Goal: Information Seeking & Learning: Learn about a topic

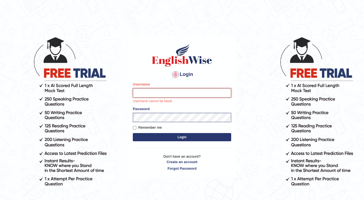
click at [163, 91] on input "Username" at bounding box center [182, 92] width 98 height 9
type input "j"
type input "Jaehun"
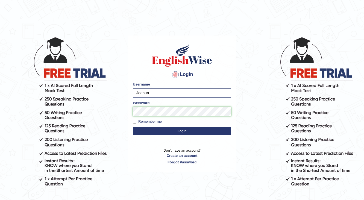
click at [133, 127] on button "Login" at bounding box center [182, 131] width 98 height 8
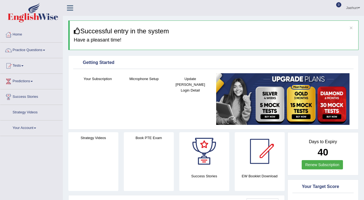
click at [33, 51] on link "Practice Questions" at bounding box center [31, 50] width 62 height 14
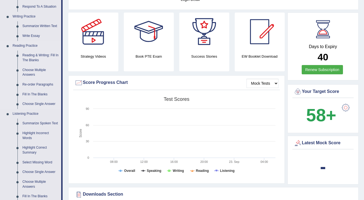
scroll to position [153, 0]
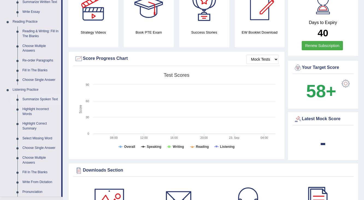
click at [45, 99] on link "Summarize Spoken Text" at bounding box center [40, 100] width 41 height 10
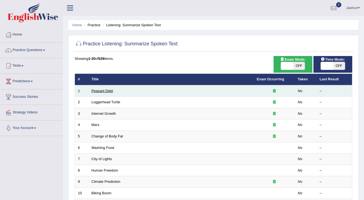
click at [98, 91] on link "Peasant Debt" at bounding box center [103, 91] width 22 height 4
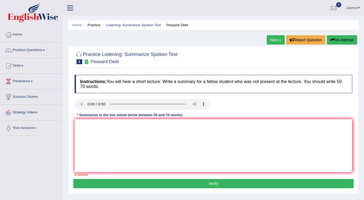
click at [19, 17] on img at bounding box center [33, 13] width 51 height 20
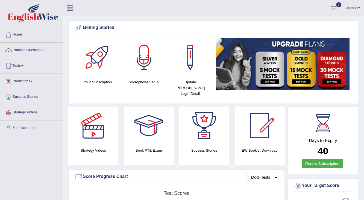
click at [40, 53] on link "Practice Questions" at bounding box center [31, 50] width 62 height 14
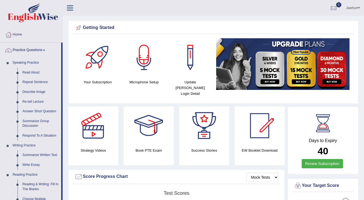
click at [279, 68] on img at bounding box center [283, 64] width 134 height 52
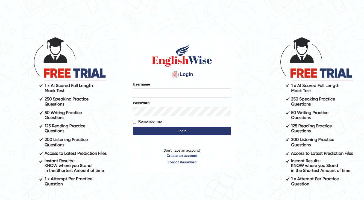
type input "j"
type input "Jaehun"
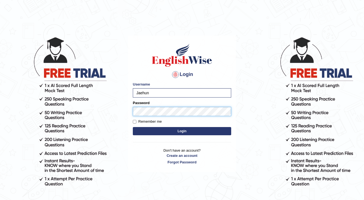
click at [133, 127] on button "Login" at bounding box center [182, 131] width 98 height 8
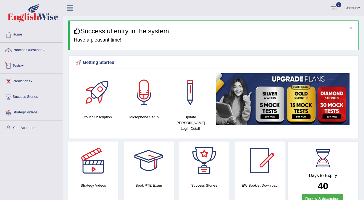
drag, startPoint x: 0, startPoint y: 0, endPoint x: 16, endPoint y: 48, distance: 50.6
click at [16, 48] on link "Practice Questions" at bounding box center [31, 50] width 62 height 14
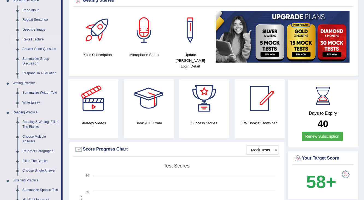
scroll to position [66, 0]
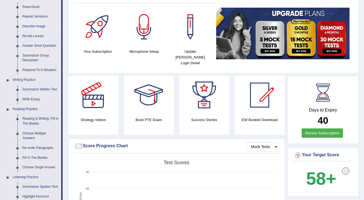
click at [38, 25] on link "Describe Image" at bounding box center [40, 27] width 41 height 10
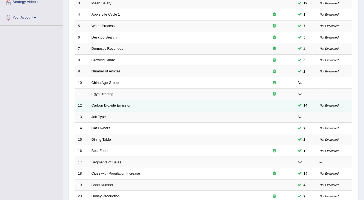
scroll to position [95, 0]
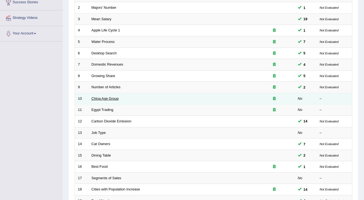
click at [110, 97] on link "China Age Group" at bounding box center [105, 99] width 27 height 4
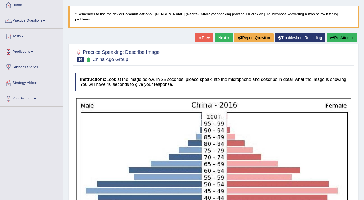
scroll to position [22, 0]
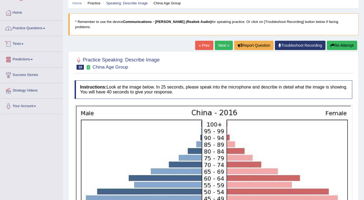
click at [42, 28] on link "Practice Questions" at bounding box center [31, 28] width 62 height 14
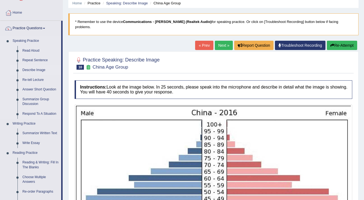
click at [43, 71] on link "Describe Image" at bounding box center [40, 70] width 41 height 10
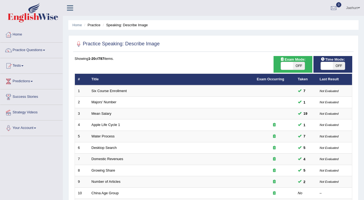
click at [333, 69] on span "OFF" at bounding box center [339, 66] width 12 height 8
checkbox input "true"
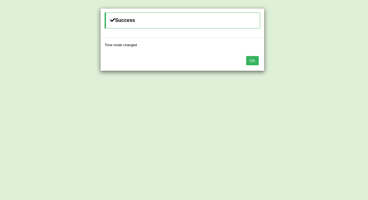
click at [249, 59] on button "OK" at bounding box center [252, 60] width 13 height 9
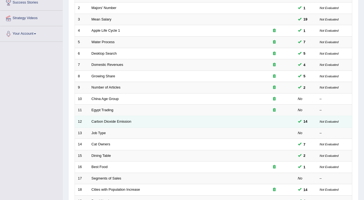
scroll to position [131, 0]
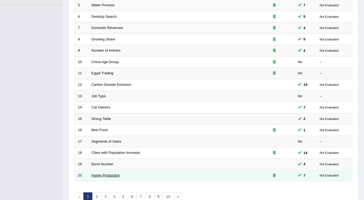
click at [109, 174] on link "Honey Production" at bounding box center [106, 175] width 28 height 4
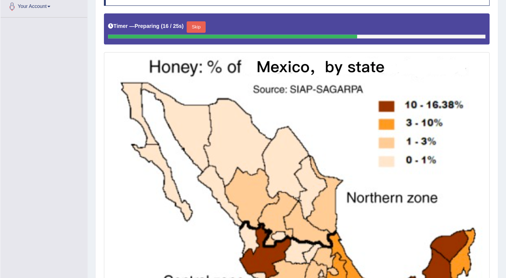
scroll to position [131, 0]
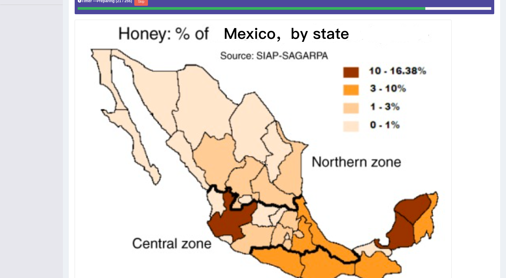
drag, startPoint x: 364, startPoint y: 0, endPoint x: 354, endPoint y: 94, distance: 94.7
click at [354, 94] on img at bounding box center [263, 162] width 374 height 282
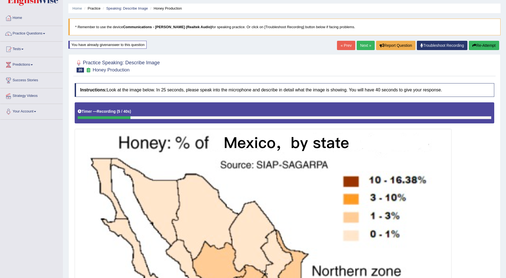
scroll to position [4, 0]
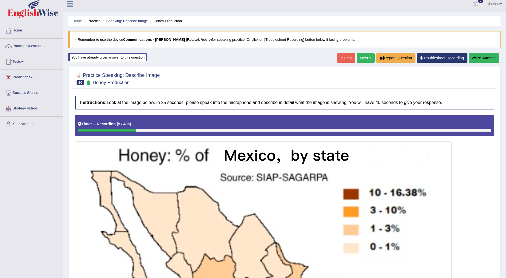
click at [364, 53] on button "Re-Attempt" at bounding box center [484, 57] width 30 height 9
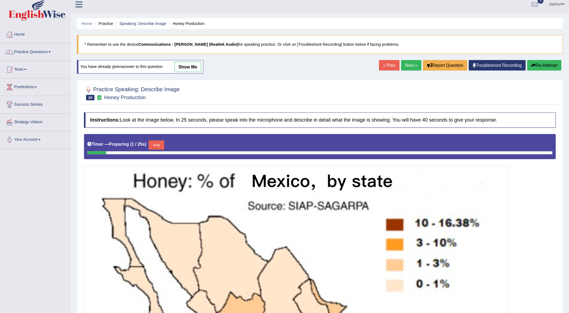
scroll to position [4, 0]
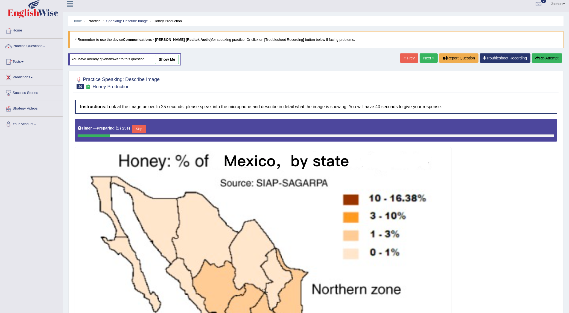
drag, startPoint x: 0, startPoint y: 0, endPoint x: 382, endPoint y: 170, distance: 418.1
click at [382, 170] on img at bounding box center [263, 289] width 374 height 282
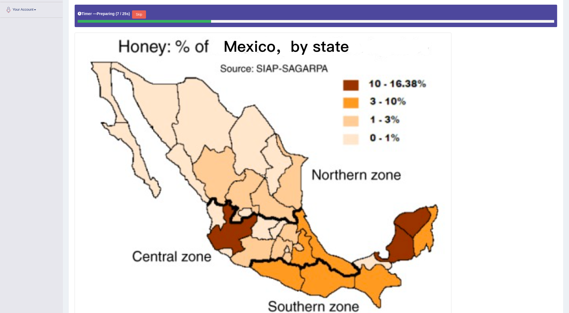
scroll to position [107, 0]
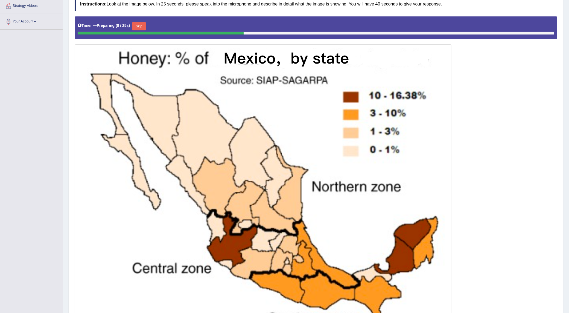
click at [140, 24] on button "Skip" at bounding box center [139, 26] width 14 height 8
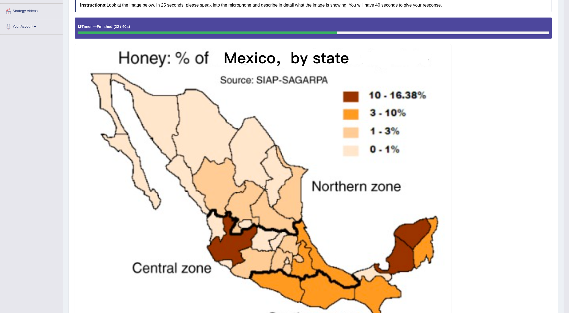
scroll to position [100, 0]
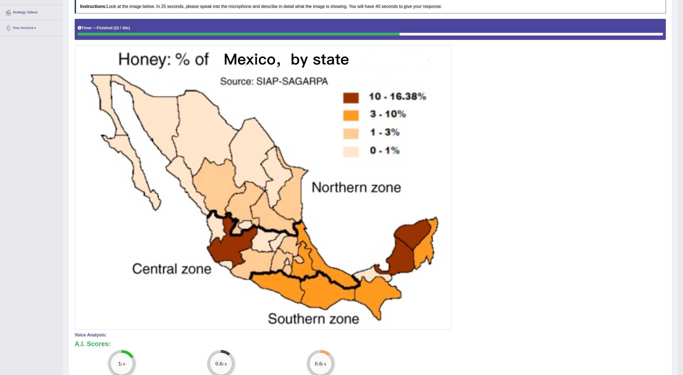
drag, startPoint x: 574, startPoint y: 0, endPoint x: 556, endPoint y: 140, distance: 140.7
click at [506, 140] on div at bounding box center [370, 174] width 591 height 311
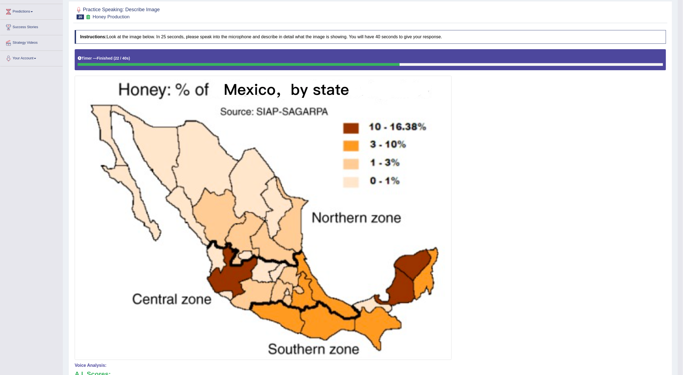
scroll to position [0, 0]
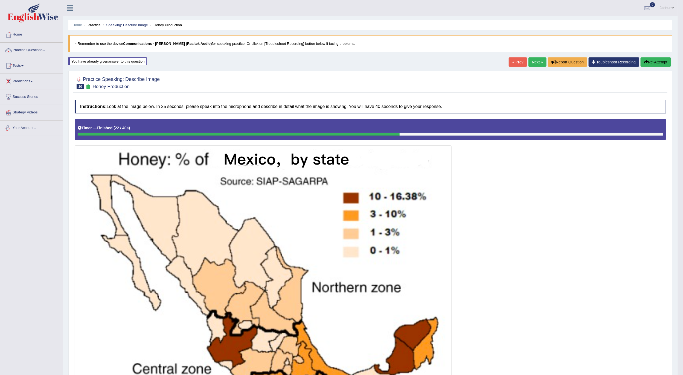
click at [506, 59] on button "Re-Attempt" at bounding box center [656, 61] width 30 height 9
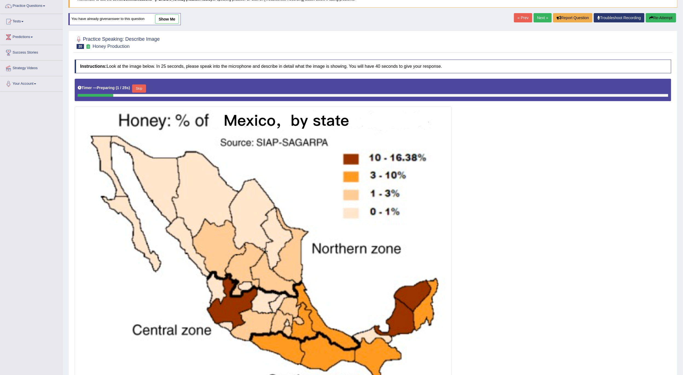
scroll to position [105, 0]
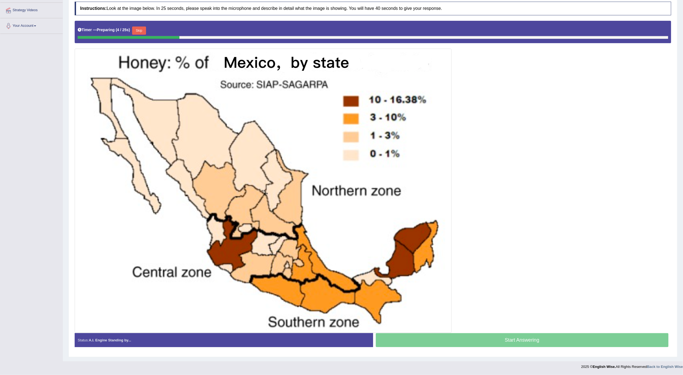
click at [140, 27] on button "Skip" at bounding box center [139, 31] width 14 height 8
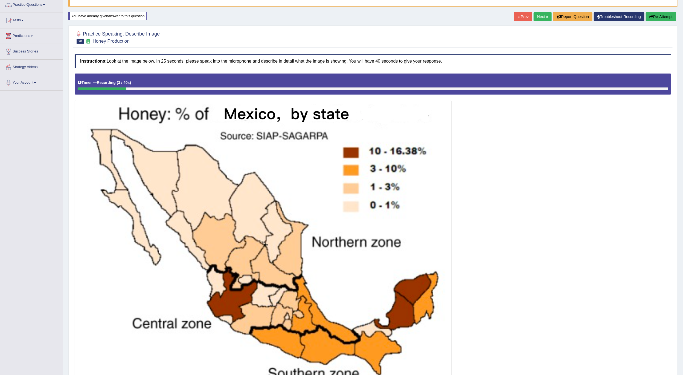
scroll to position [0, 0]
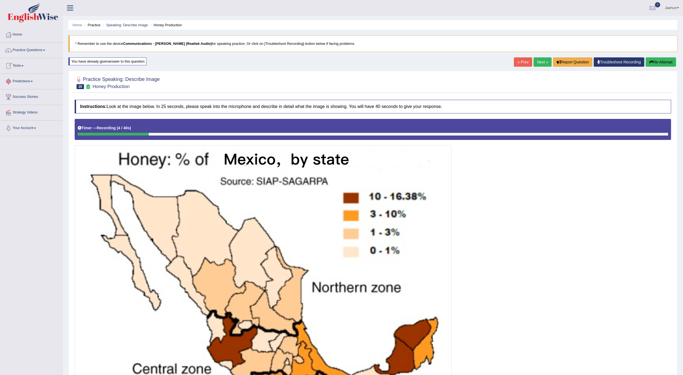
click at [656, 59] on button "Re-Attempt" at bounding box center [661, 61] width 30 height 9
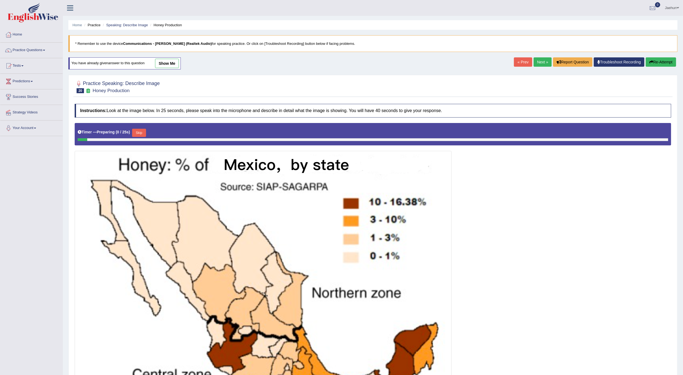
click at [140, 135] on button "Skip" at bounding box center [139, 133] width 14 height 8
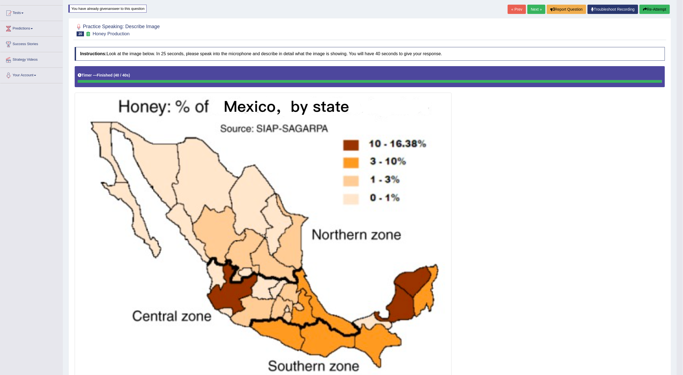
scroll to position [46, 0]
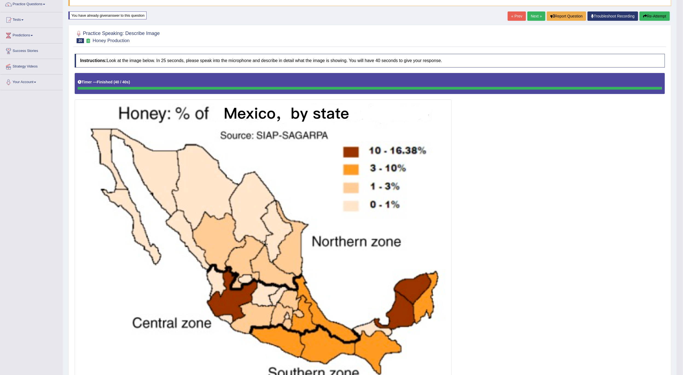
click at [662, 14] on button "Re-Attempt" at bounding box center [655, 15] width 30 height 9
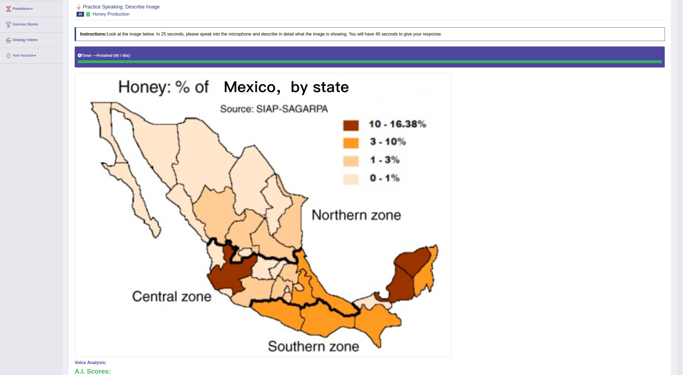
scroll to position [46, 0]
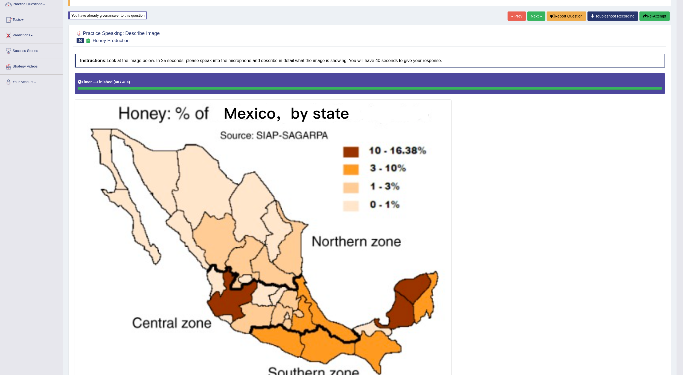
click at [663, 16] on button "Re-Attempt" at bounding box center [655, 15] width 30 height 9
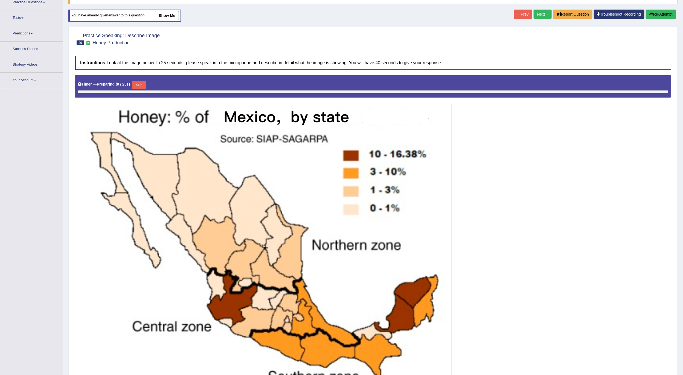
scroll to position [48, 0]
click at [142, 86] on button "Skip" at bounding box center [139, 85] width 14 height 8
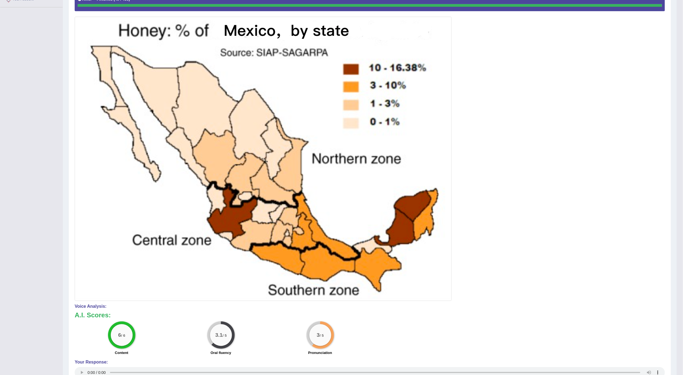
scroll to position [0, 0]
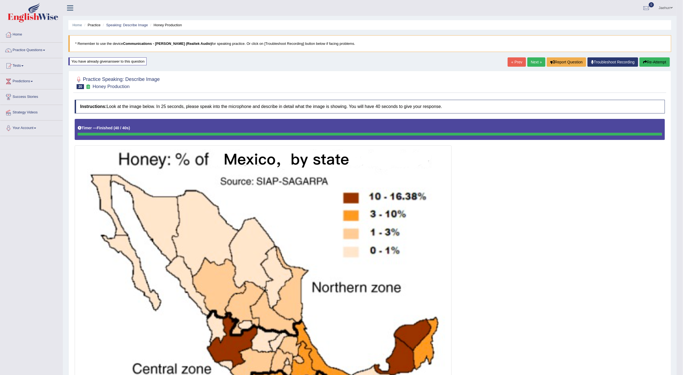
click at [135, 115] on div "Instructions: Look at the image below. In 25 seconds, please speak into the mic…" at bounding box center [369, 329] width 593 height 465
click at [132, 107] on h4 "Instructions: Look at the image below. In 25 seconds, please speak into the mic…" at bounding box center [370, 107] width 590 height 14
click at [614, 65] on link "Troubleshoot Recording" at bounding box center [613, 61] width 51 height 9
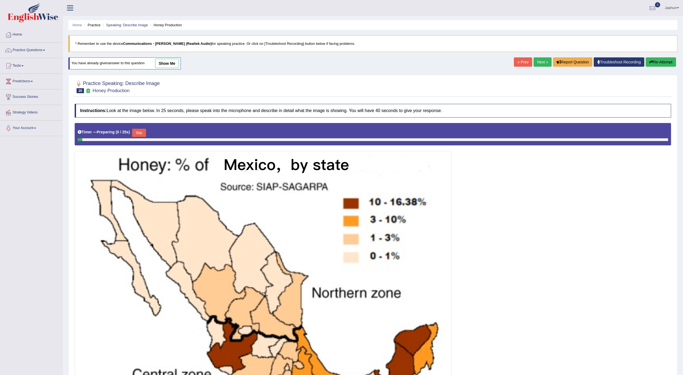
scroll to position [105, 0]
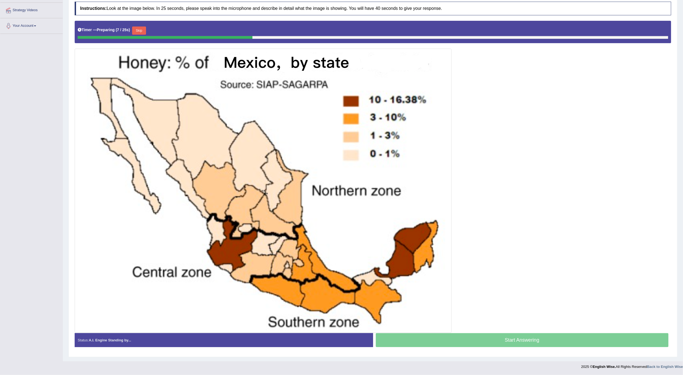
click at [141, 28] on button "Skip" at bounding box center [139, 31] width 14 height 8
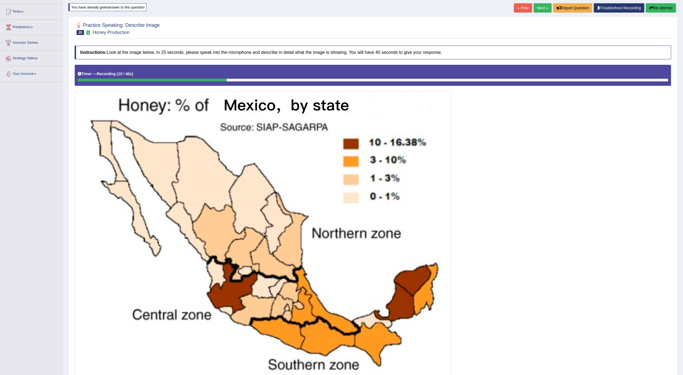
scroll to position [0, 0]
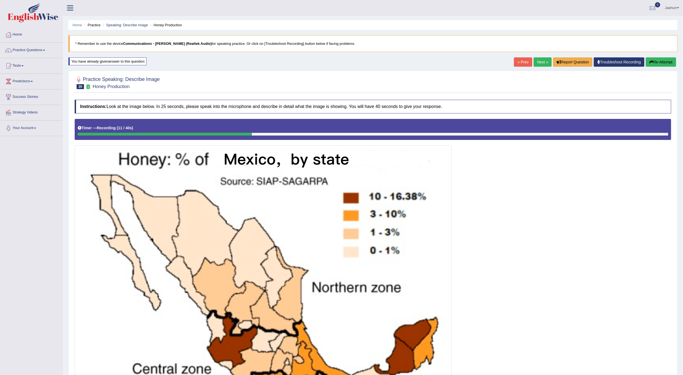
click at [667, 64] on button "Re-Attempt" at bounding box center [661, 61] width 30 height 9
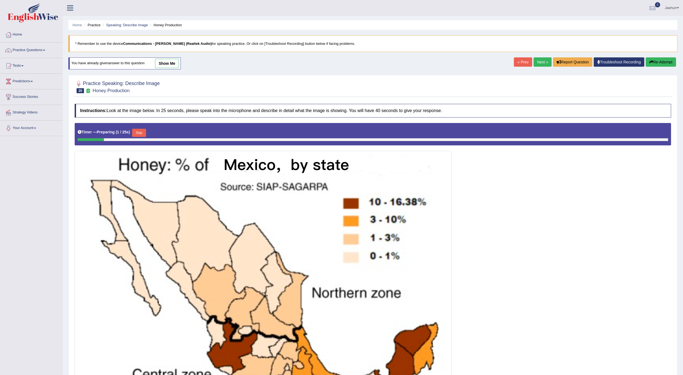
click at [146, 136] on button "Skip" at bounding box center [139, 133] width 14 height 8
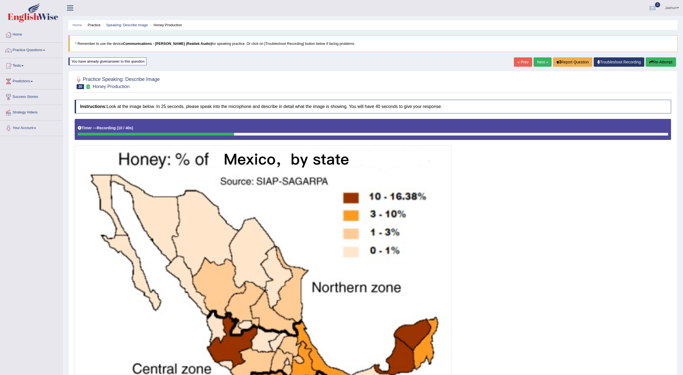
click at [658, 65] on button "Re-Attempt" at bounding box center [661, 61] width 30 height 9
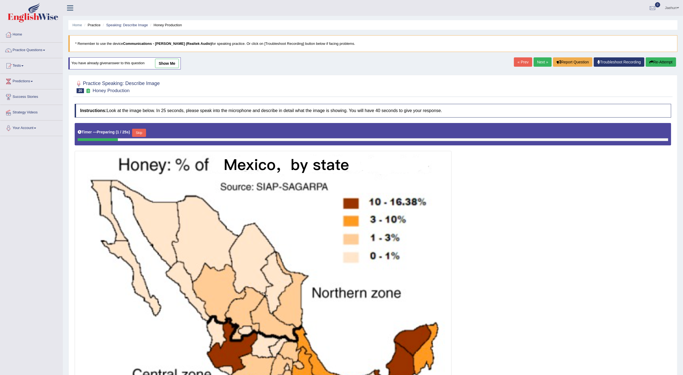
click at [138, 135] on button "Skip" at bounding box center [139, 133] width 14 height 8
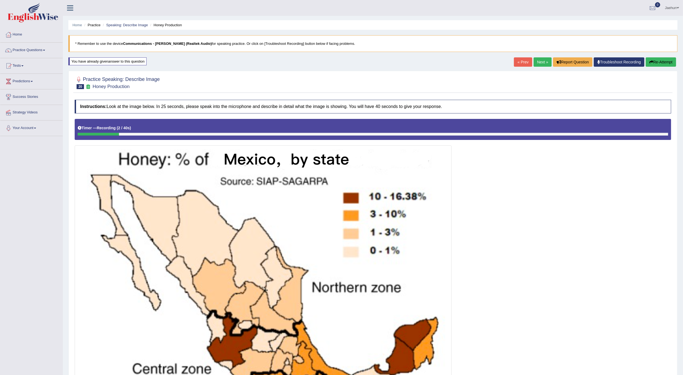
click at [659, 68] on div "« Prev Next » Report Question Troubleshoot Recording Re-Attempt" at bounding box center [596, 62] width 164 height 11
click at [657, 66] on button "Re-Attempt" at bounding box center [661, 61] width 30 height 9
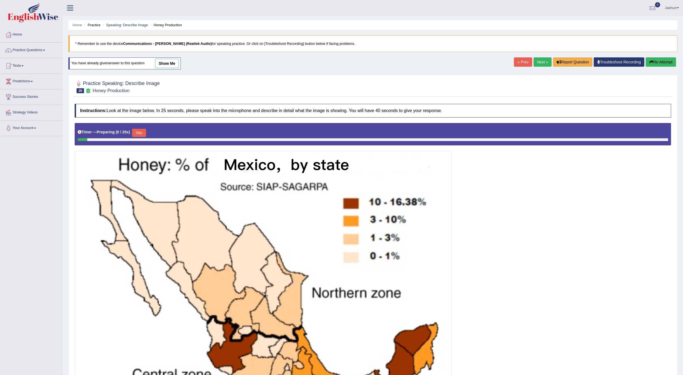
click at [145, 132] on button "Skip" at bounding box center [139, 133] width 14 height 8
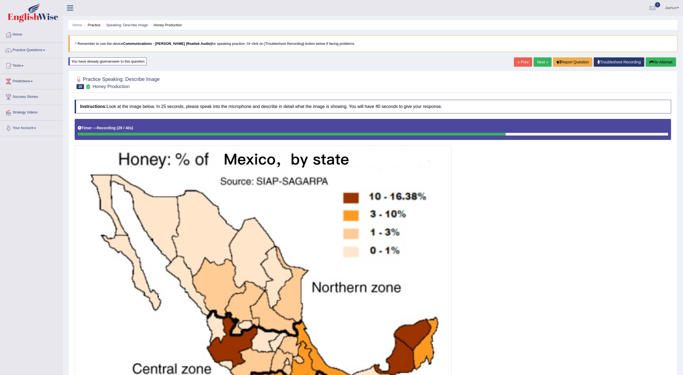
drag, startPoint x: 650, startPoint y: 53, endPoint x: 652, endPoint y: 67, distance: 13.5
click at [651, 55] on div "Home Practice Speaking: Describe Image Honey Production * Remember to use the d…" at bounding box center [373, 229] width 620 height 459
click at [652, 67] on button "Re-Attempt" at bounding box center [661, 61] width 30 height 9
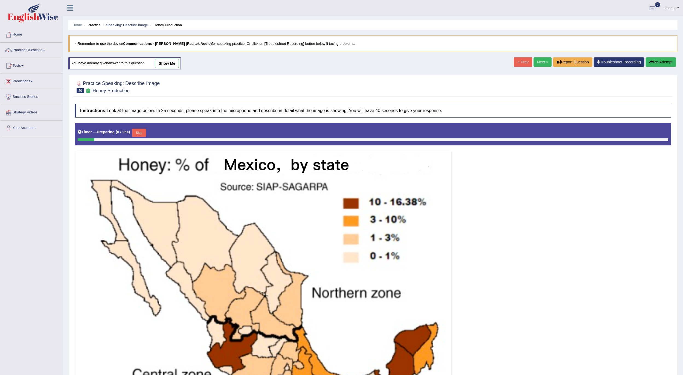
click at [144, 131] on button "Skip" at bounding box center [139, 133] width 14 height 8
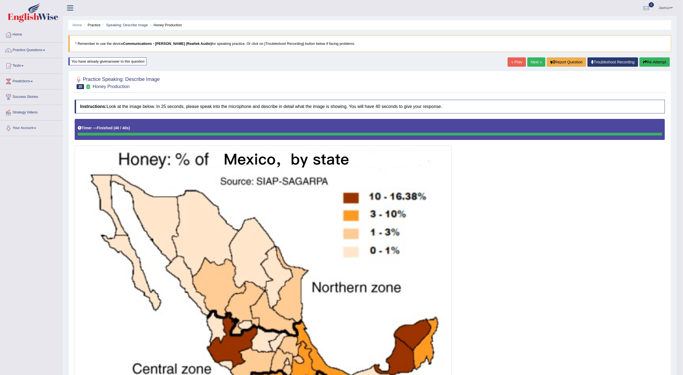
click at [654, 61] on button "Re-Attempt" at bounding box center [655, 61] width 30 height 9
click at [109, 62] on div "You have already given answer to this question" at bounding box center [107, 61] width 78 height 8
click at [98, 89] on small "Honey Production" at bounding box center [111, 86] width 37 height 5
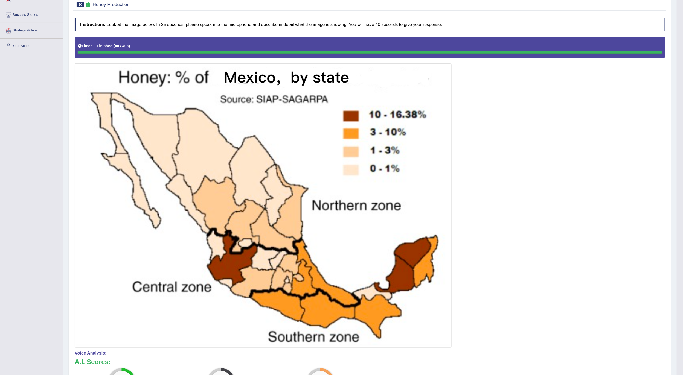
scroll to position [41, 0]
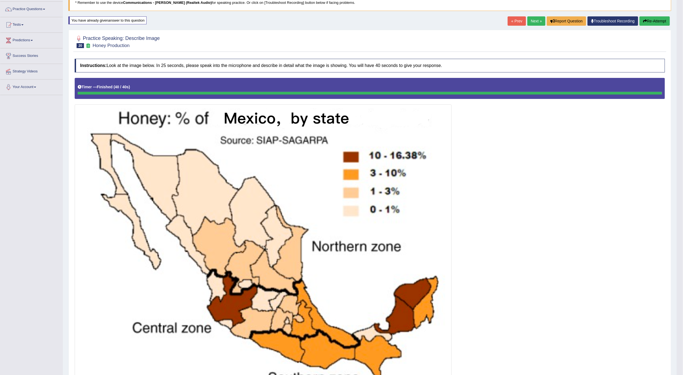
click at [657, 24] on button "Re-Attempt" at bounding box center [655, 20] width 30 height 9
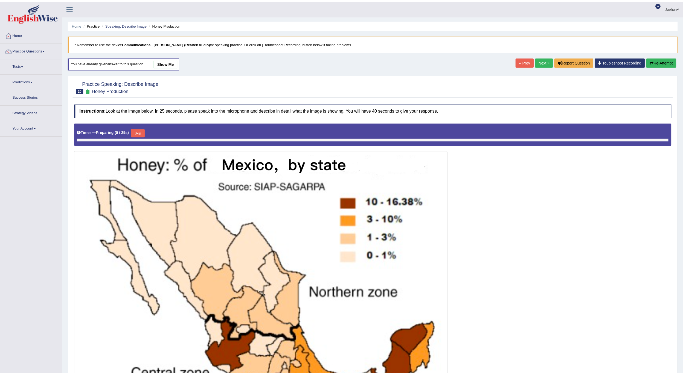
scroll to position [45, 0]
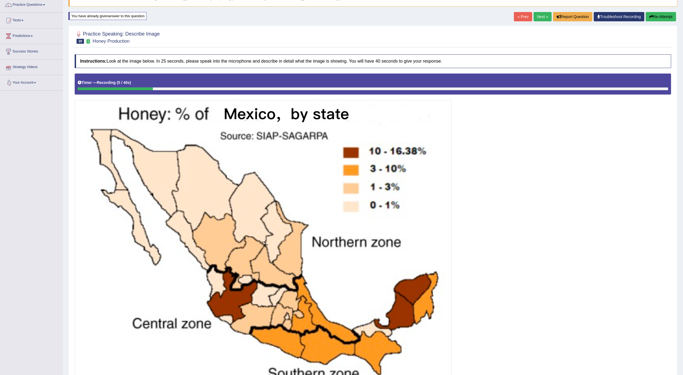
click at [662, 21] on button "Re-Attempt" at bounding box center [661, 16] width 30 height 9
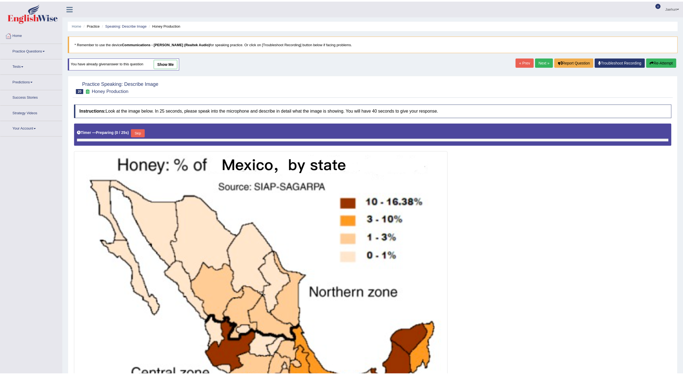
scroll to position [48, 0]
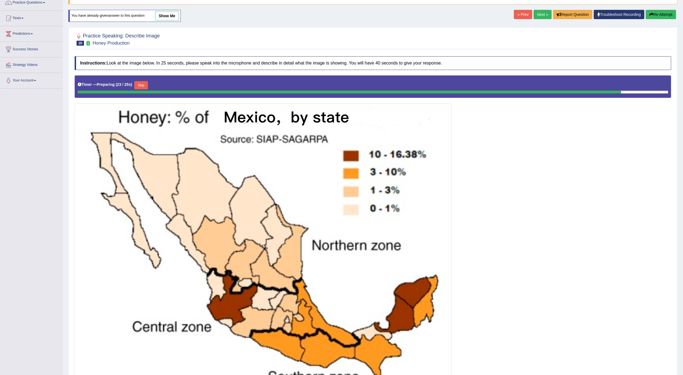
click at [146, 84] on button "Skip" at bounding box center [141, 85] width 14 height 8
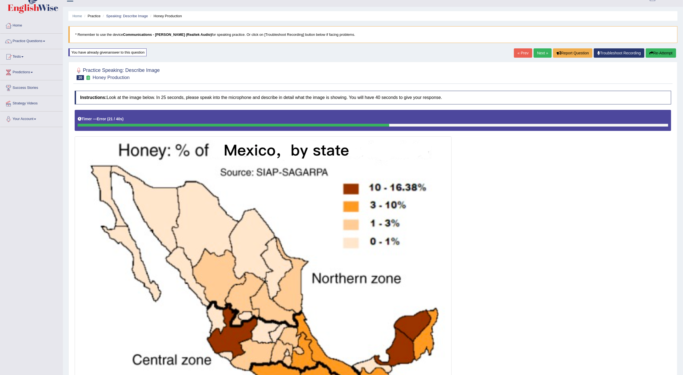
scroll to position [8, 0]
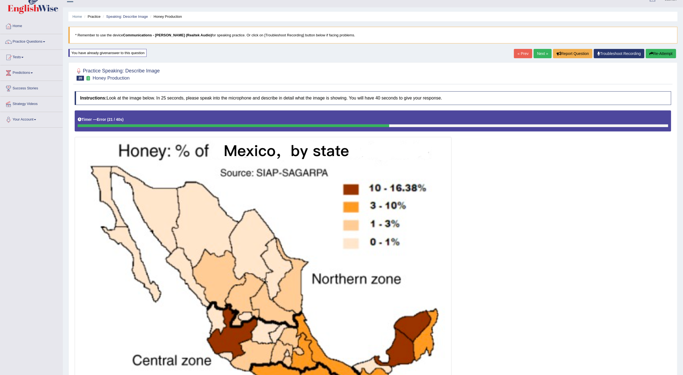
click at [664, 50] on button "Re-Attempt" at bounding box center [661, 53] width 30 height 9
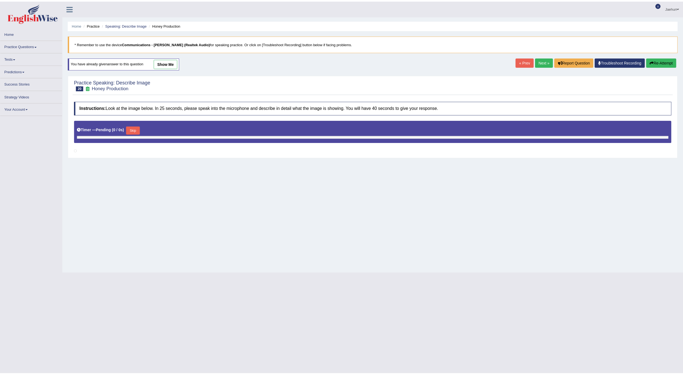
scroll to position [8, 0]
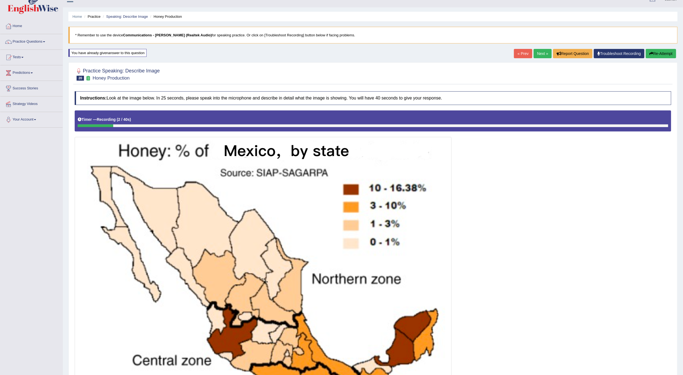
click at [664, 51] on button "Re-Attempt" at bounding box center [661, 53] width 30 height 9
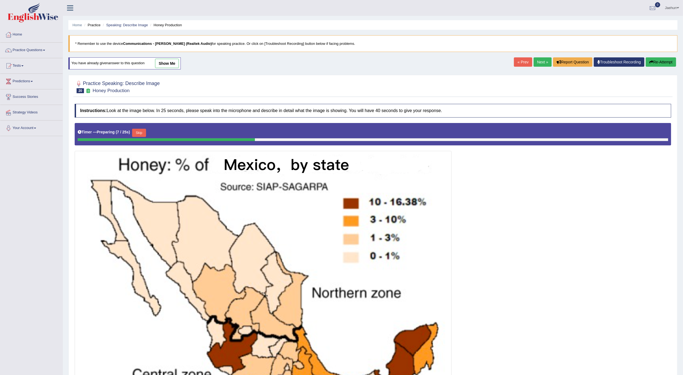
click at [146, 137] on button "Skip" at bounding box center [139, 133] width 14 height 8
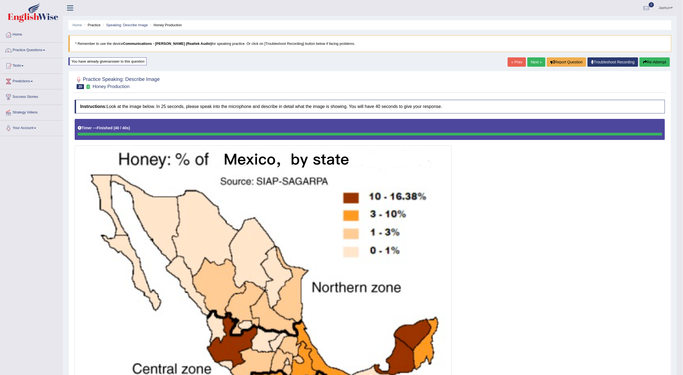
click at [663, 62] on button "Re-Attempt" at bounding box center [655, 61] width 30 height 9
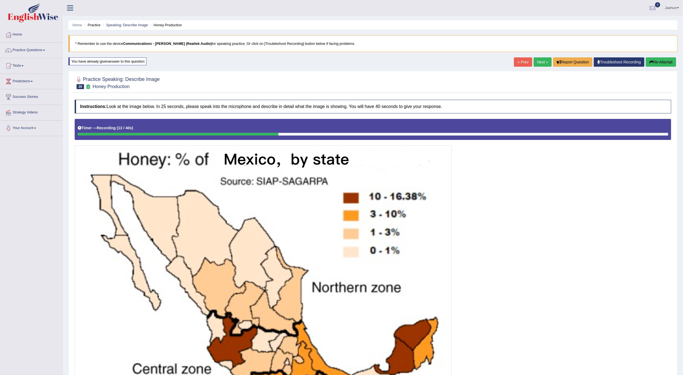
click at [661, 56] on div "Home Practice Speaking: Describe Image Honey Production * Remember to use the d…" at bounding box center [373, 229] width 620 height 459
click at [661, 59] on button "Re-Attempt" at bounding box center [661, 61] width 30 height 9
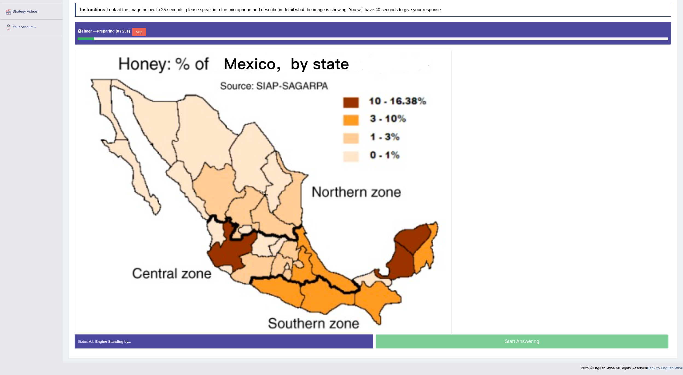
scroll to position [105, 0]
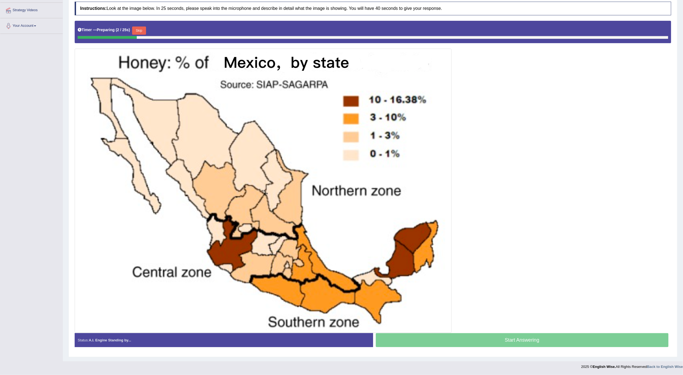
click at [137, 30] on button "Skip" at bounding box center [139, 31] width 14 height 8
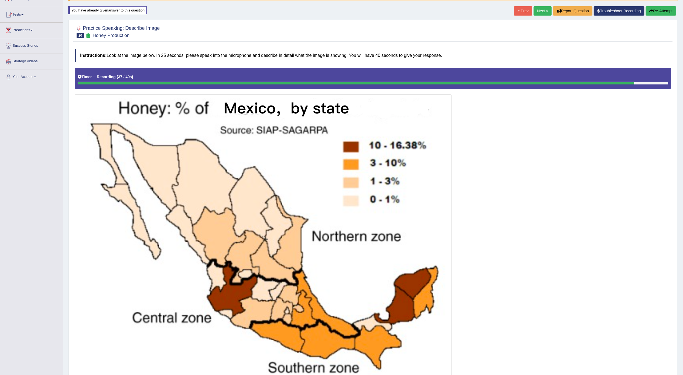
scroll to position [0, 0]
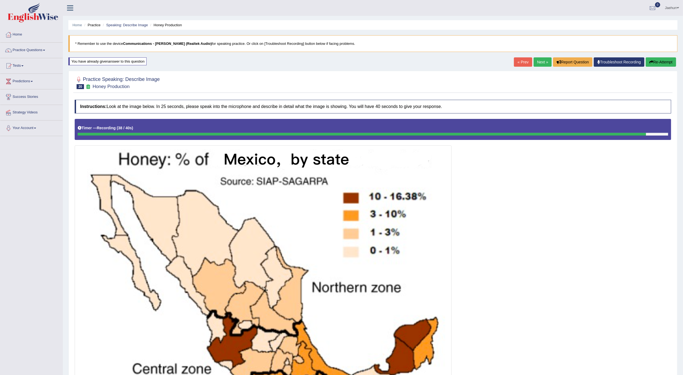
click at [671, 62] on button "Re-Attempt" at bounding box center [661, 61] width 30 height 9
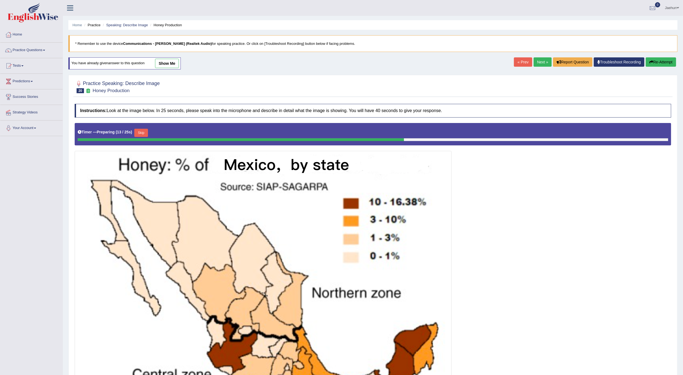
click at [146, 137] on button "Skip" at bounding box center [141, 133] width 14 height 8
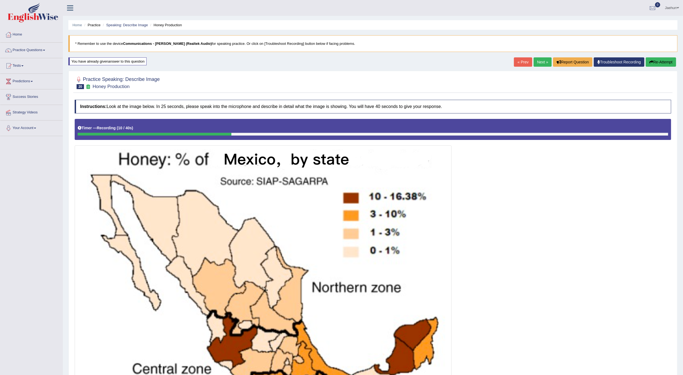
click at [666, 62] on button "Re-Attempt" at bounding box center [661, 61] width 30 height 9
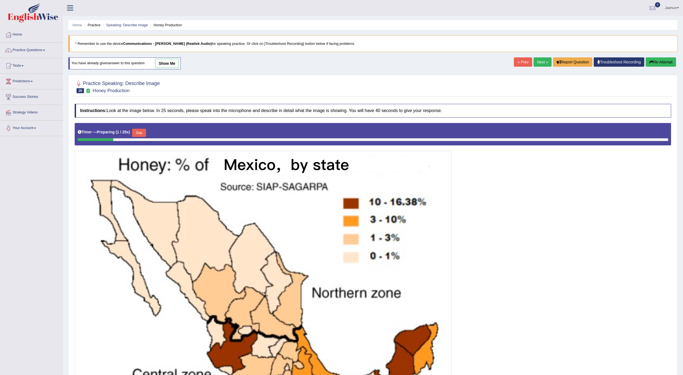
click at [146, 132] on button "Skip" at bounding box center [139, 133] width 14 height 8
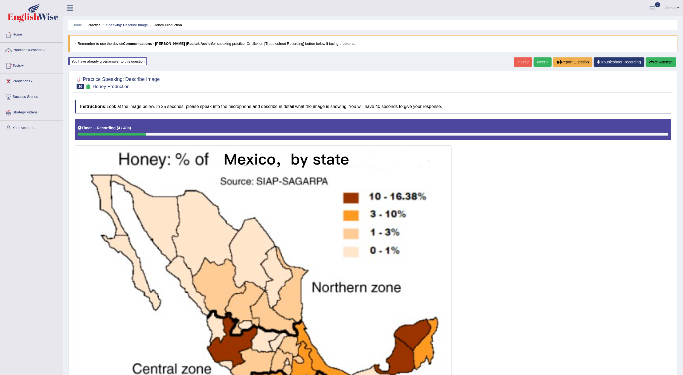
click at [663, 63] on button "Re-Attempt" at bounding box center [661, 61] width 30 height 9
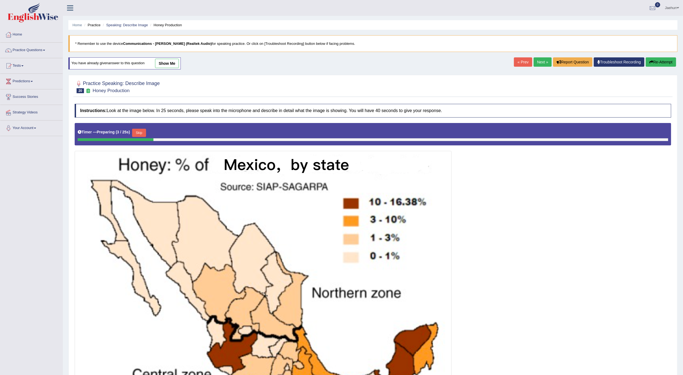
click at [146, 134] on button "Skip" at bounding box center [139, 133] width 14 height 8
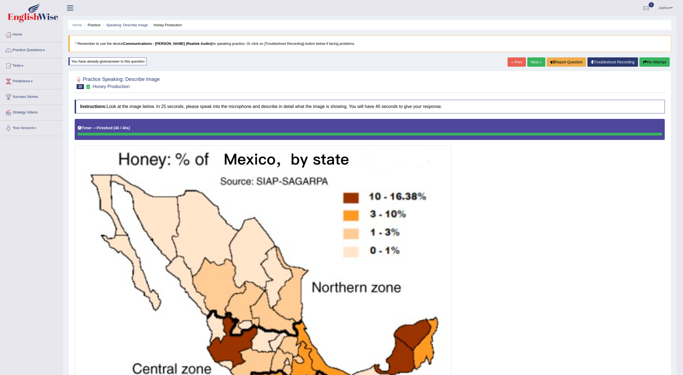
click at [657, 67] on button "Re-Attempt" at bounding box center [655, 61] width 30 height 9
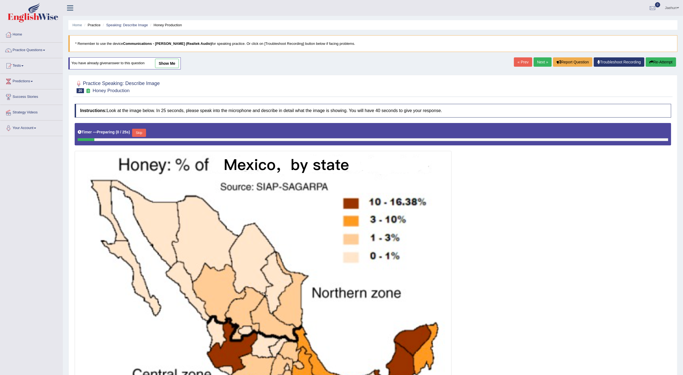
click at [142, 133] on button "Skip" at bounding box center [139, 133] width 14 height 8
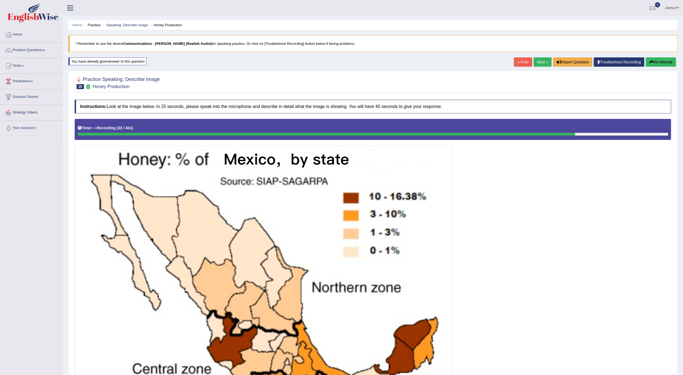
click at [663, 66] on button "Re-Attempt" at bounding box center [661, 61] width 30 height 9
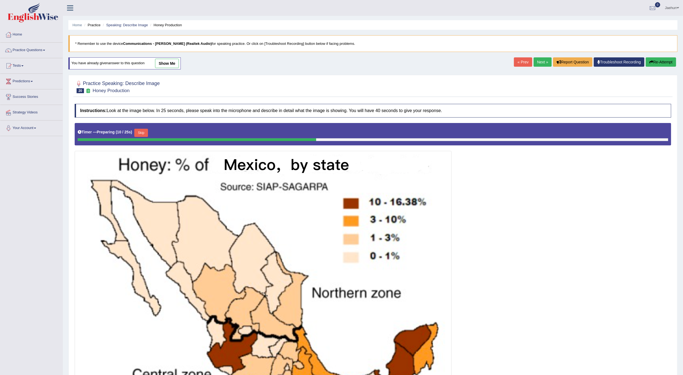
click at [136, 135] on div "Timer — Preparing ( 10 / 25s ) Skip" at bounding box center [373, 132] width 591 height 11
click at [148, 135] on button "Skip" at bounding box center [141, 133] width 14 height 8
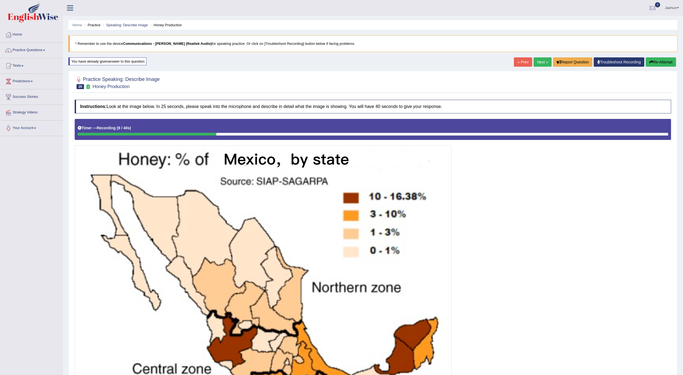
click at [668, 59] on button "Re-Attempt" at bounding box center [661, 61] width 30 height 9
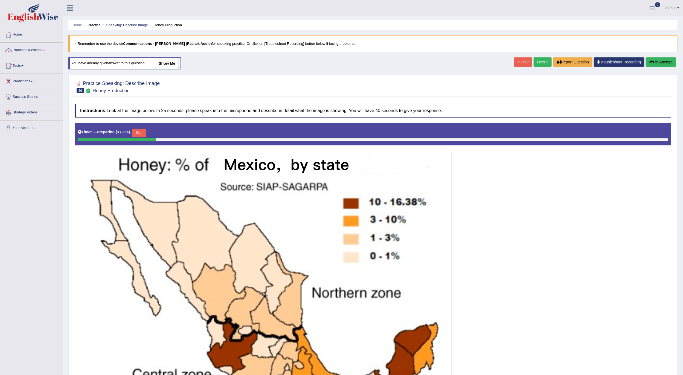
click at [141, 133] on button "Skip" at bounding box center [139, 133] width 14 height 8
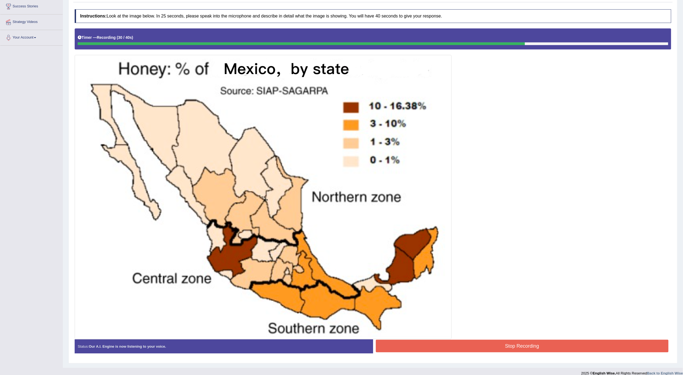
scroll to position [99, 0]
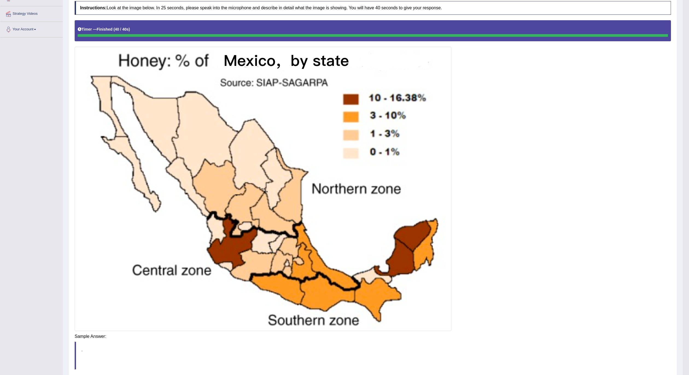
click at [0, 0] on div "Saving your answer..." at bounding box center [0, 0] width 0 height 0
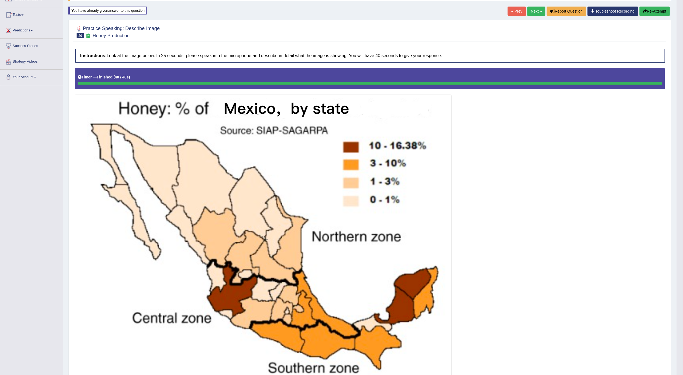
scroll to position [46, 0]
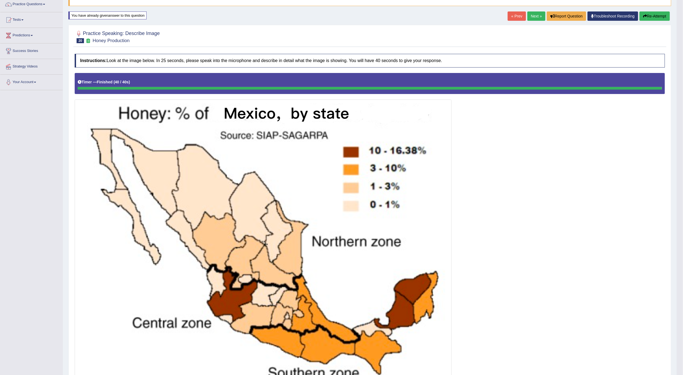
click at [659, 18] on button "Re-Attempt" at bounding box center [655, 15] width 30 height 9
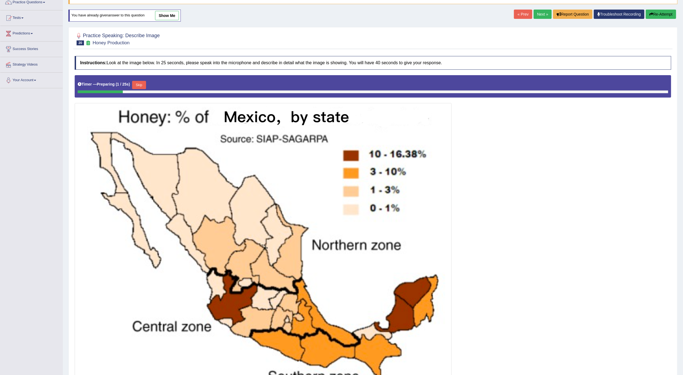
click at [136, 85] on button "Skip" at bounding box center [139, 85] width 14 height 8
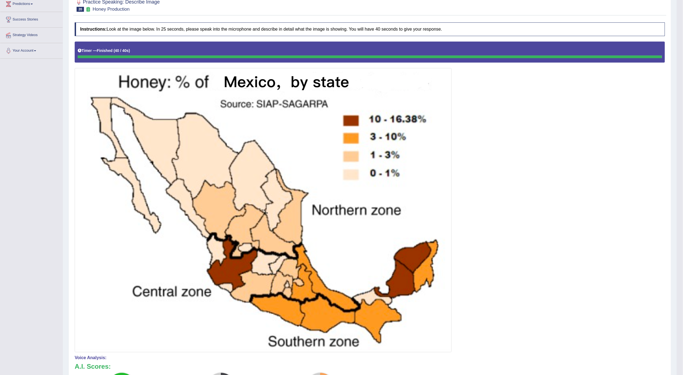
scroll to position [164, 0]
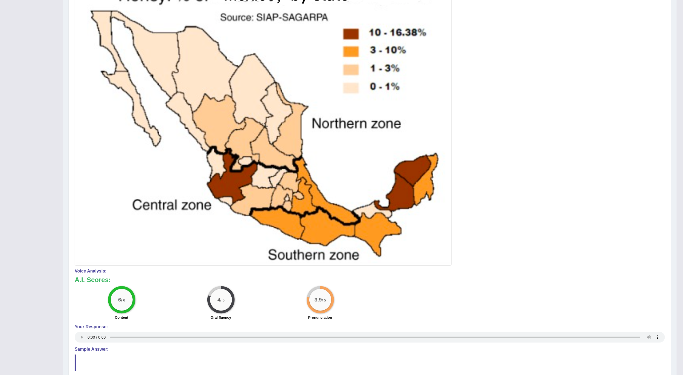
drag, startPoint x: 73, startPoint y: 343, endPoint x: 77, endPoint y: 342, distance: 3.4
click at [74, 343] on div "Instructions: Look at the image below. In 25 seconds, please speak into the mic…" at bounding box center [369, 165] width 593 height 465
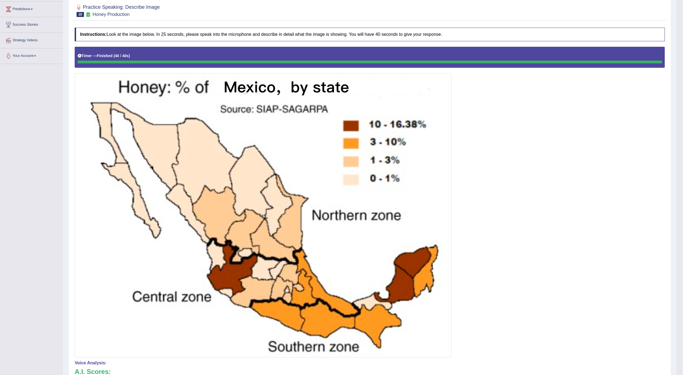
scroll to position [0, 0]
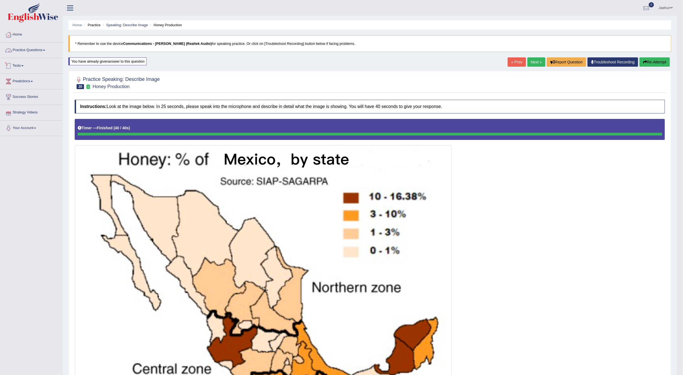
click at [36, 50] on link "Practice Questions" at bounding box center [31, 50] width 62 height 14
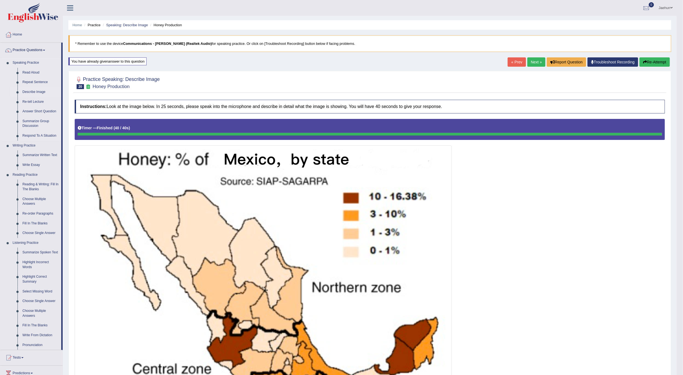
click at [40, 94] on link "Describe Image" at bounding box center [40, 92] width 41 height 10
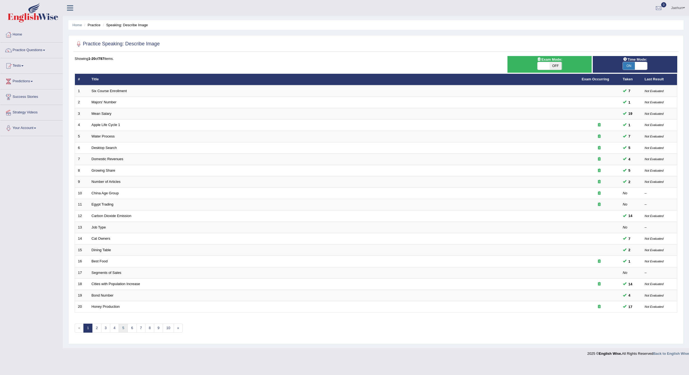
click at [121, 333] on link "5" at bounding box center [123, 328] width 9 height 9
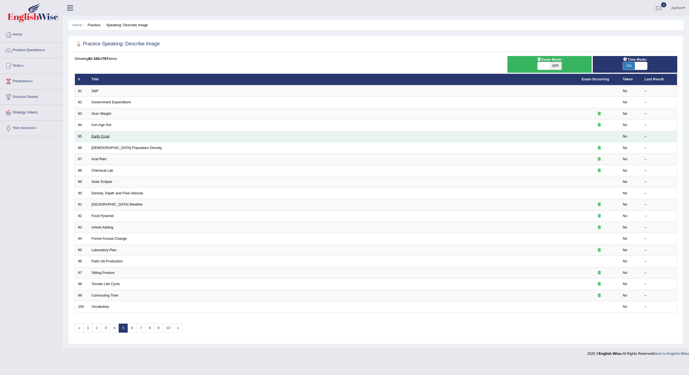
click at [94, 137] on link "Earth Crust" at bounding box center [101, 136] width 18 height 4
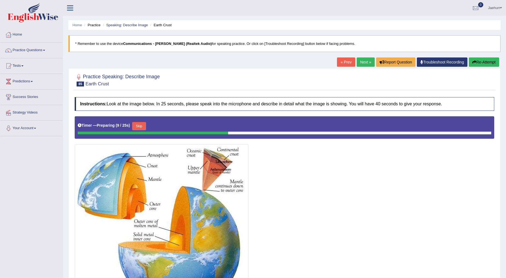
drag, startPoint x: 672, startPoint y: 4, endPoint x: 323, endPoint y: 182, distance: 391.0
click at [324, 182] on div at bounding box center [285, 214] width 420 height 196
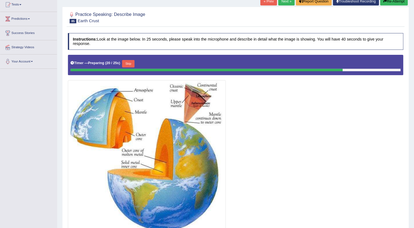
scroll to position [60, 0]
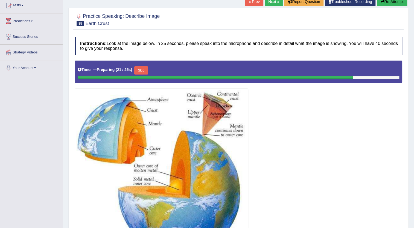
drag, startPoint x: 510, startPoint y: 0, endPoint x: 265, endPoint y: 146, distance: 285.5
click at [265, 146] on div at bounding box center [239, 158] width 328 height 196
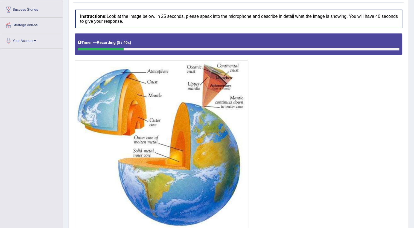
scroll to position [31, 0]
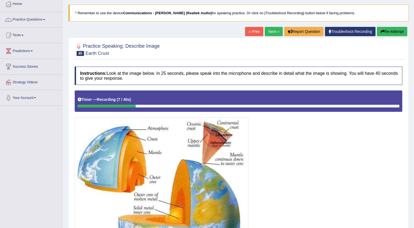
click at [265, 36] on link "Next »" at bounding box center [274, 31] width 18 height 9
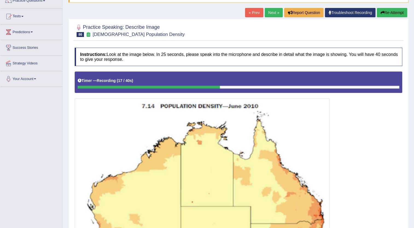
scroll to position [48, 0]
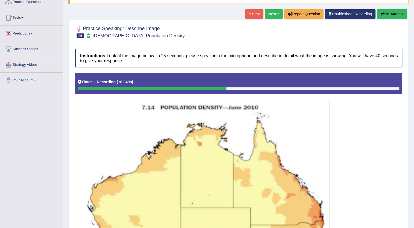
click at [398, 12] on button "Re-Attempt" at bounding box center [392, 13] width 30 height 9
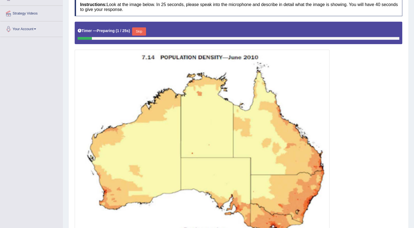
scroll to position [123, 0]
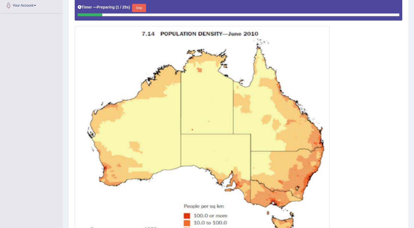
click at [145, 9] on button "Skip" at bounding box center [139, 8] width 14 height 8
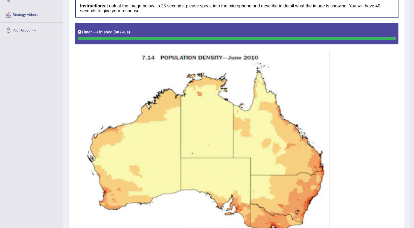
scroll to position [0, 0]
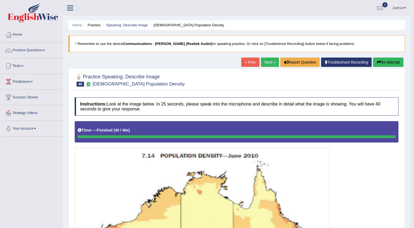
click at [265, 63] on link "Next »" at bounding box center [270, 61] width 18 height 9
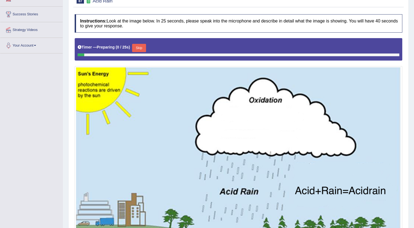
scroll to position [124, 0]
